Goal: Navigation & Orientation: Find specific page/section

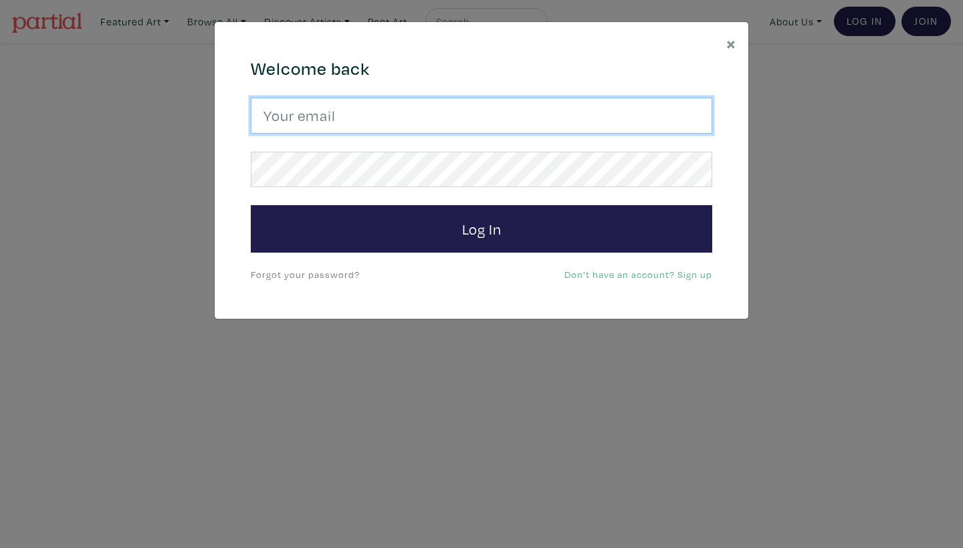
click at [310, 117] on input "email" at bounding box center [481, 116] width 461 height 36
type input "emmaenright2@hotmail.com"
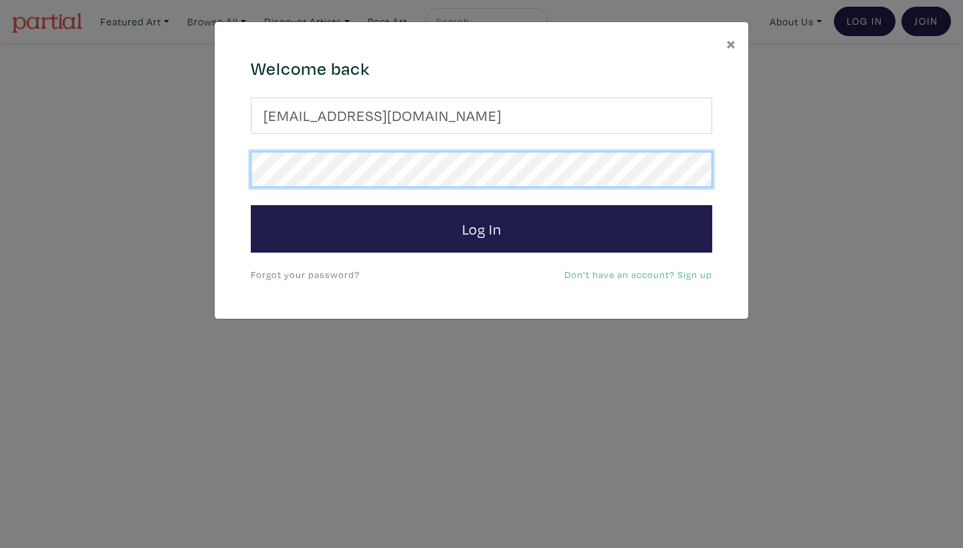
click at [481, 228] on button "Log In" at bounding box center [481, 229] width 461 height 48
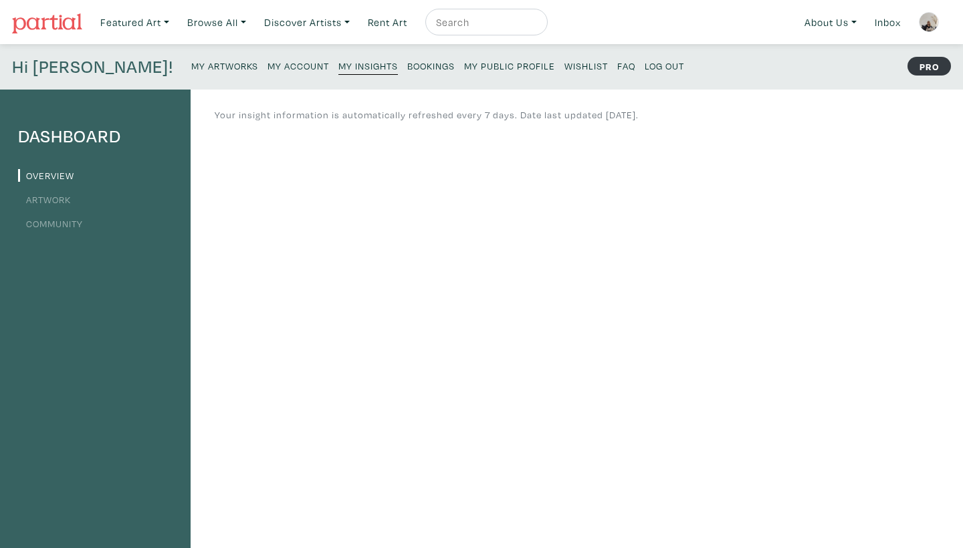
click at [407, 68] on small "Bookings" at bounding box center [430, 65] width 47 height 13
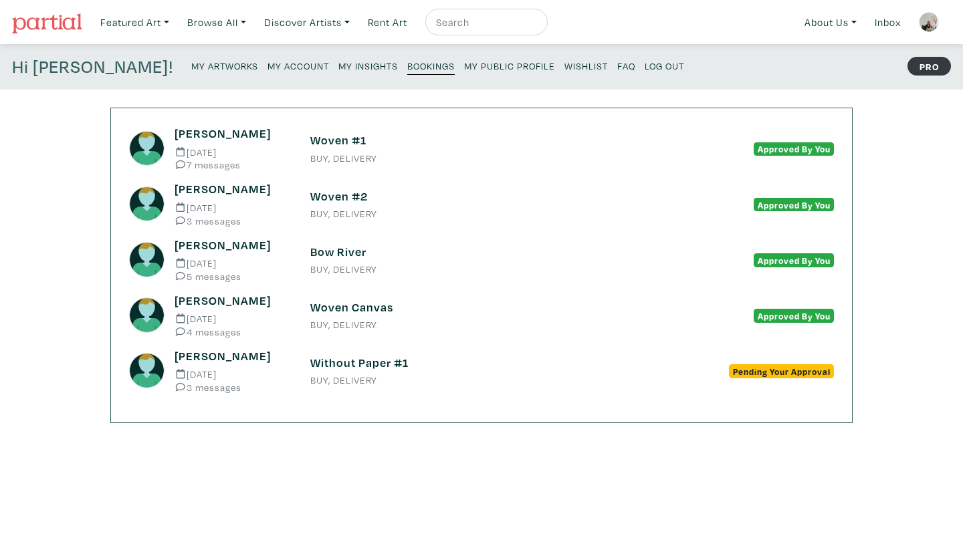
click at [464, 63] on small "My Public Profile" at bounding box center [509, 65] width 91 height 13
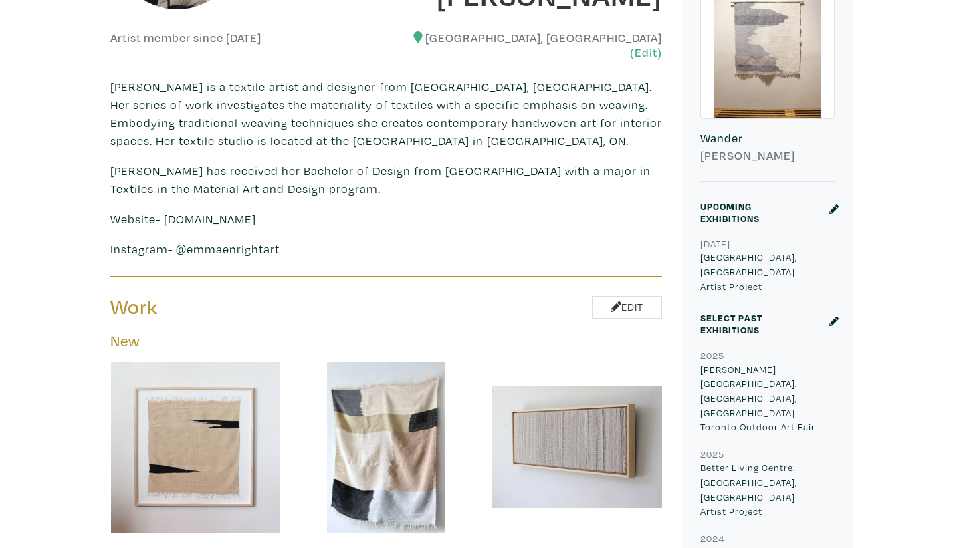
scroll to position [329, 0]
